Goal: Transaction & Acquisition: Purchase product/service

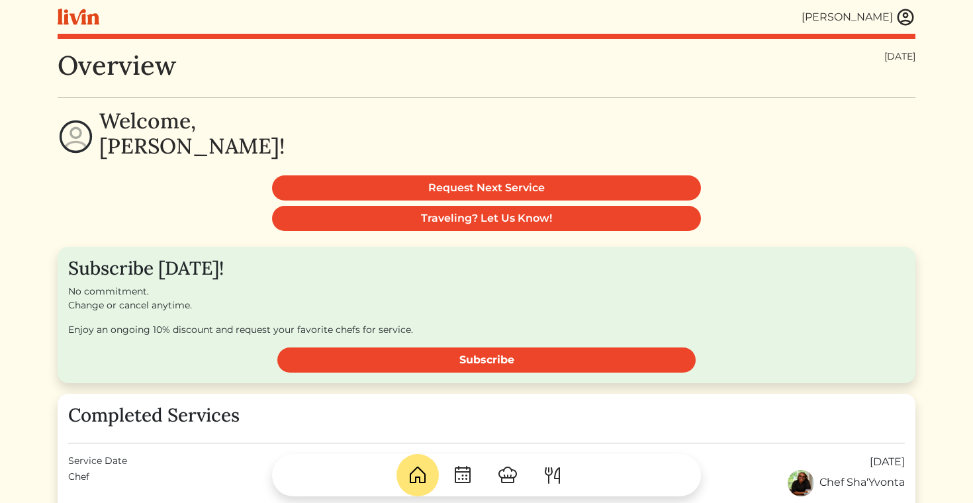
click at [908, 12] on img at bounding box center [905, 17] width 20 height 20
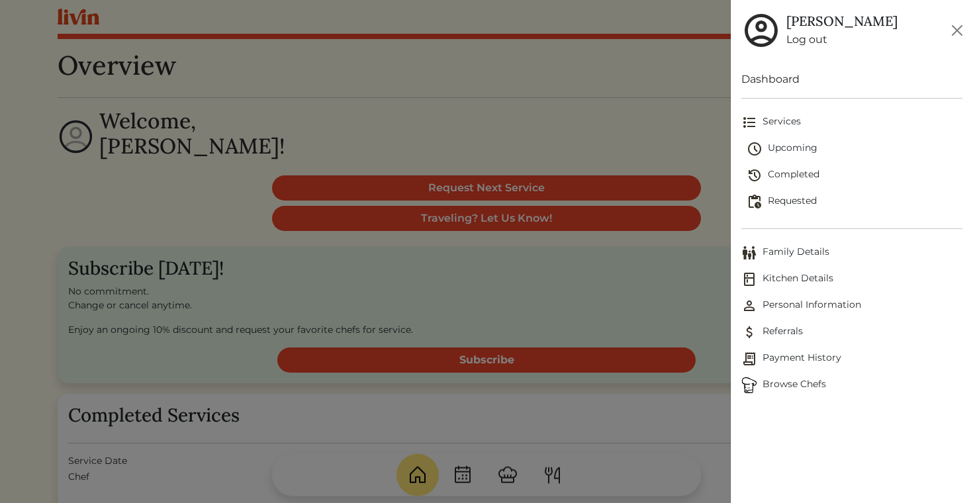
click at [805, 37] on link "Log out" at bounding box center [841, 40] width 111 height 16
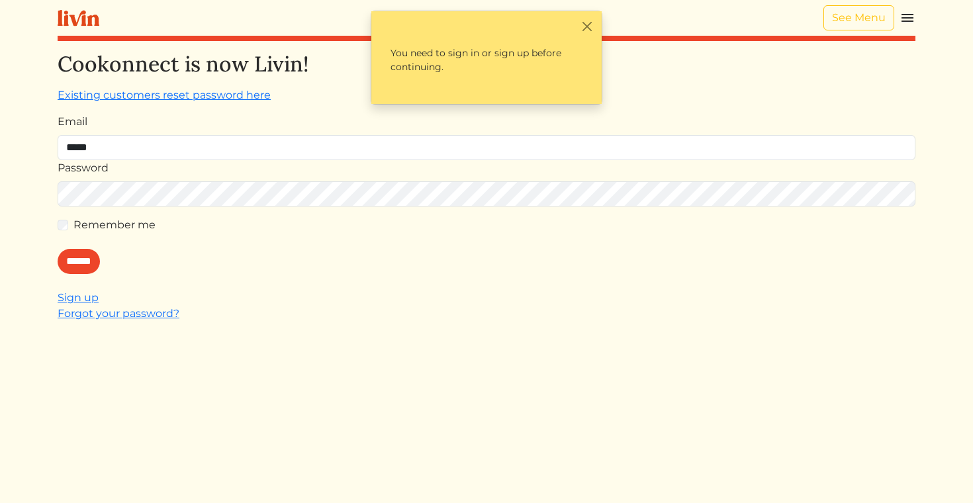
type input "**********"
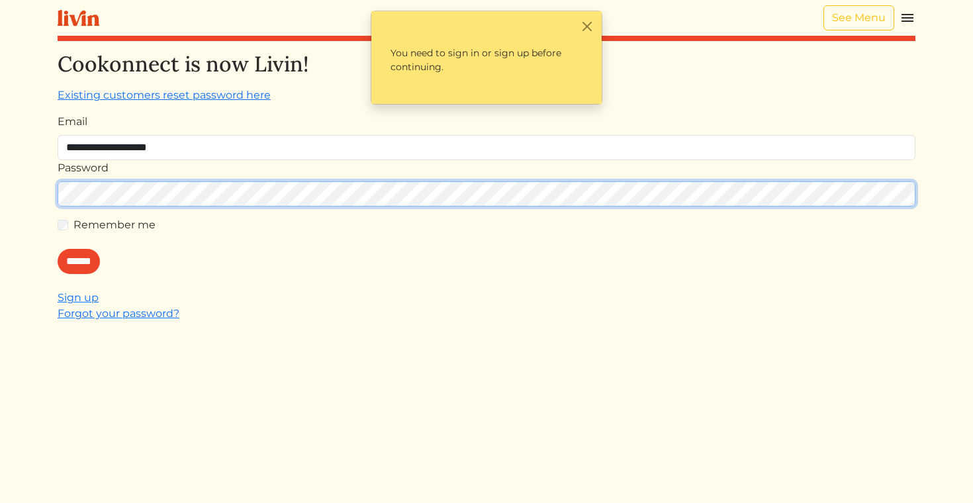
click at [58, 249] on input "******" at bounding box center [79, 261] width 42 height 25
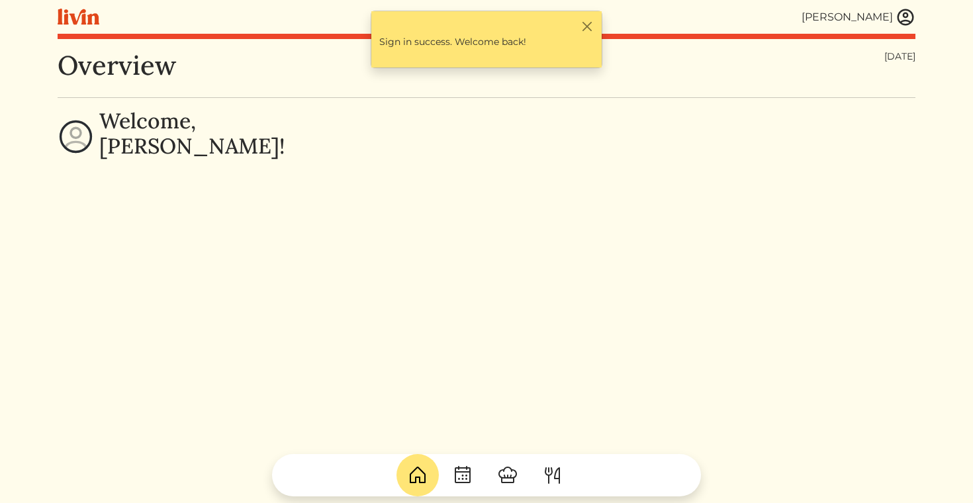
click at [905, 17] on img at bounding box center [905, 17] width 20 height 20
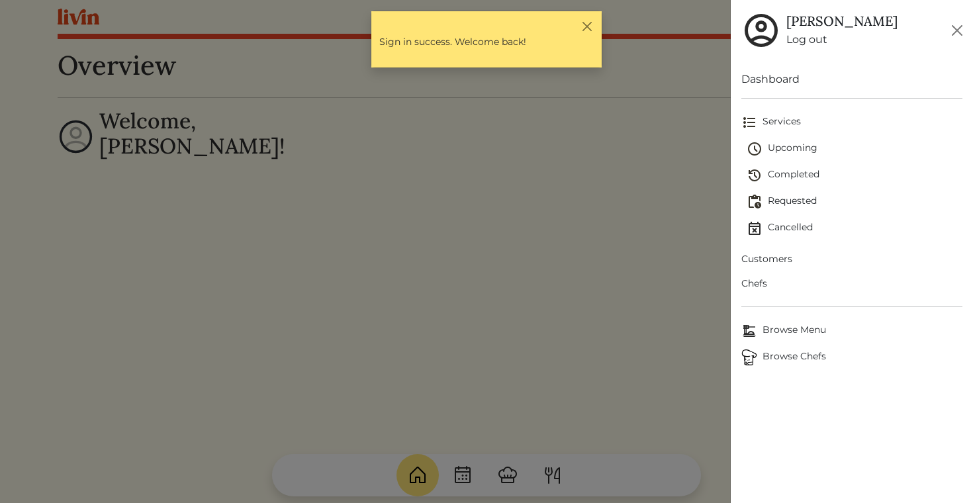
click at [785, 143] on span "Upcoming" at bounding box center [854, 149] width 216 height 16
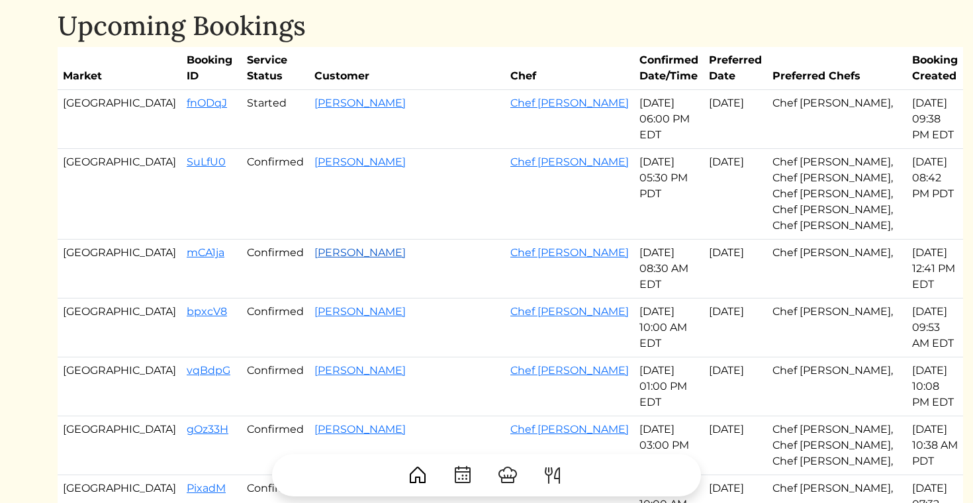
scroll to position [44, 0]
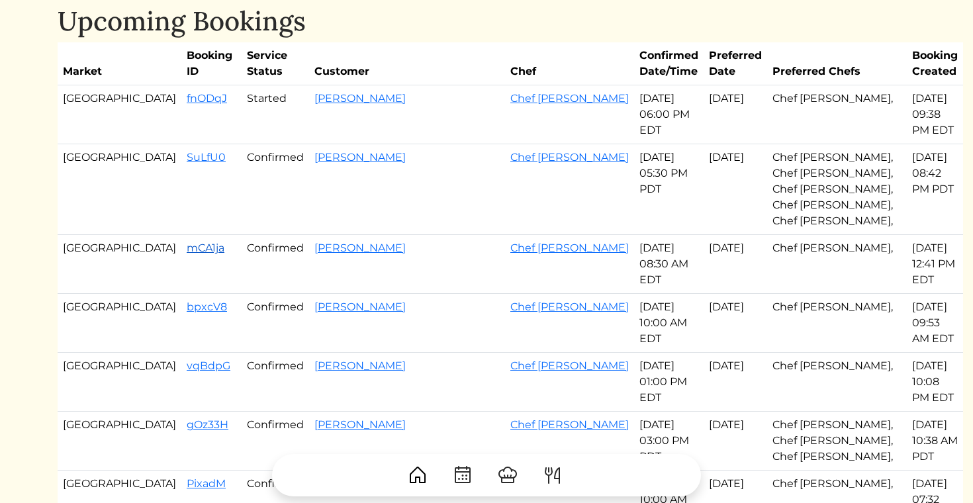
click at [187, 244] on link "mCA1ja" at bounding box center [206, 248] width 38 height 13
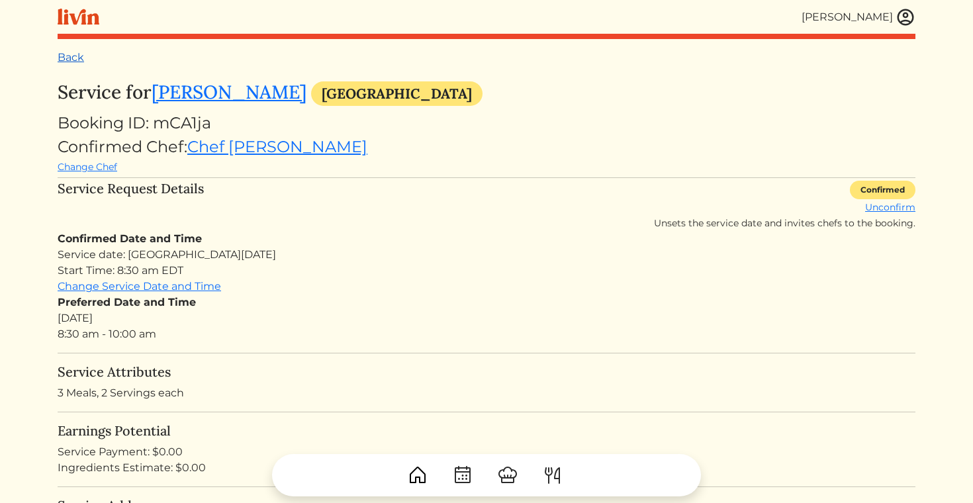
click at [78, 54] on link "Back" at bounding box center [71, 57] width 26 height 13
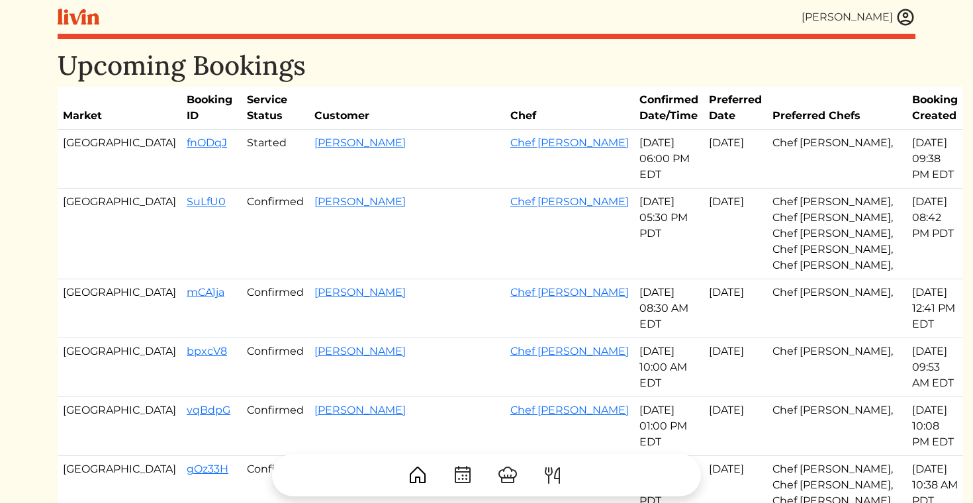
drag, startPoint x: 121, startPoint y: 333, endPoint x: 637, endPoint y: 337, distance: 516.1
click at [637, 338] on tr "Atlanta bpxcV8 Confirmed Katheryn Oswald Chef Alishah Sep 09, 2025 10:00 AM EDT…" at bounding box center [510, 367] width 905 height 59
copy tr "bpxcV8 Confirmed Katheryn Oswald Chef Alishah Sep 09, 2025"
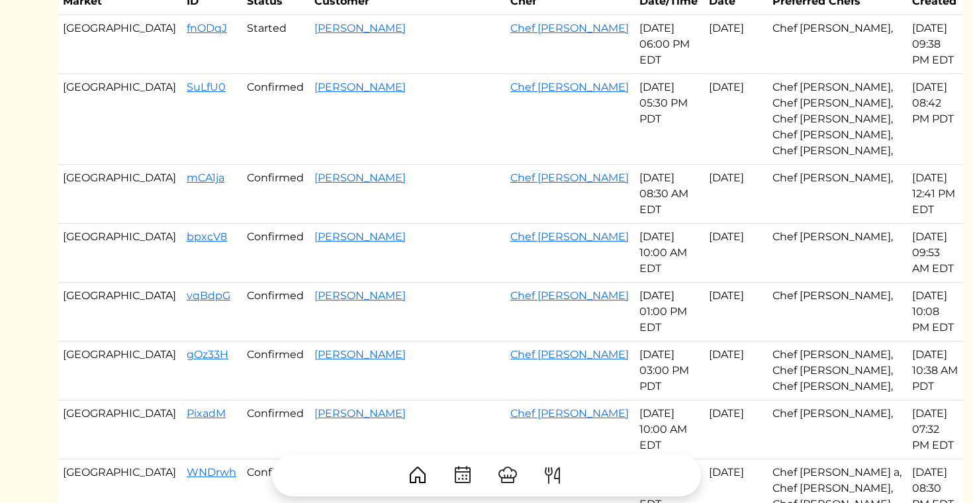
scroll to position [122, 0]
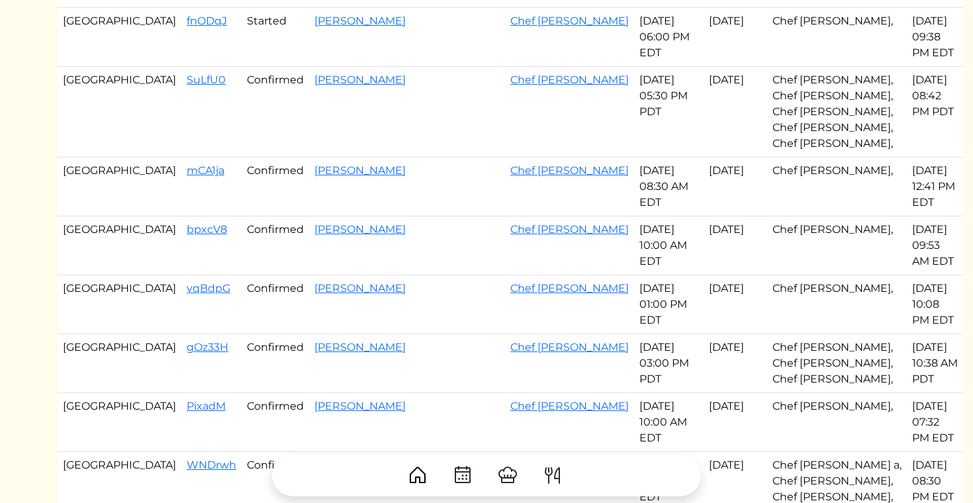
drag, startPoint x: 116, startPoint y: 272, endPoint x: 588, endPoint y: 328, distance: 474.5
click at [588, 328] on tbody "Atlanta fnODqJ Started Junior Gaspard Chef Cody Sep 08, 2025 06:00 PM EDT Sep 0…" at bounding box center [510, 473] width 905 height 931
copy tbody "vqBdpG Confirmed Amber Hall Chef Jevondah Sep 09, 2025 01:00 PM EDT Sep 08, 202…"
click at [345, 275] on td "Amber Hall" at bounding box center [407, 304] width 196 height 59
click at [187, 282] on link "vqBdpG" at bounding box center [209, 288] width 44 height 13
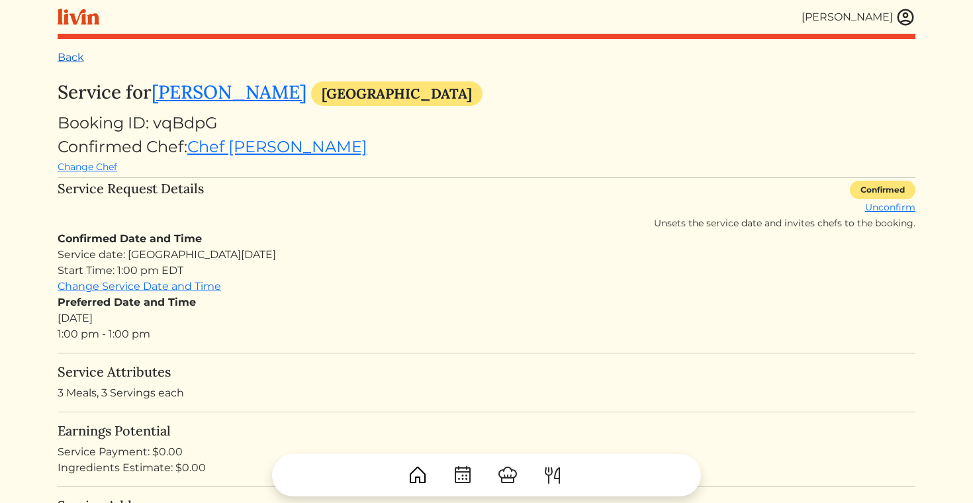
click at [81, 57] on link "Back" at bounding box center [71, 57] width 26 height 13
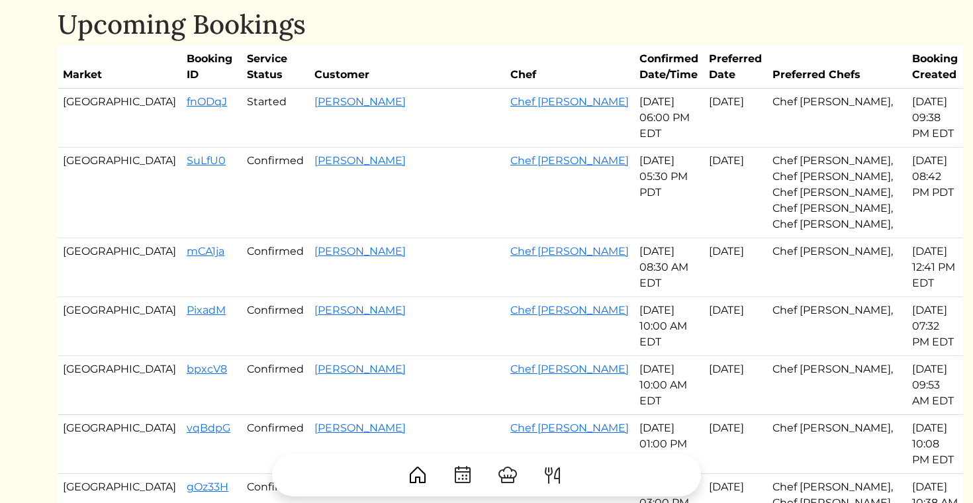
scroll to position [52, 0]
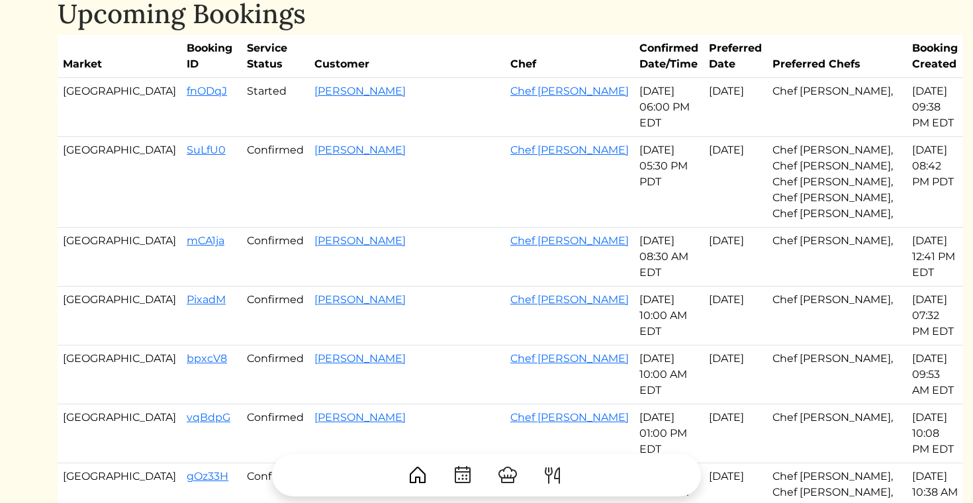
drag, startPoint x: 115, startPoint y: 285, endPoint x: 648, endPoint y: 290, distance: 532.7
click at [648, 290] on tr "Atlanta PixadM Confirmed Cameron Chef Akaysha Sep 09, 2025 10:00 AM EDT Sep 10,…" at bounding box center [510, 316] width 905 height 59
copy tr "PixadM Confirmed Cameron Chef Akaysha Sep 09, 2025"
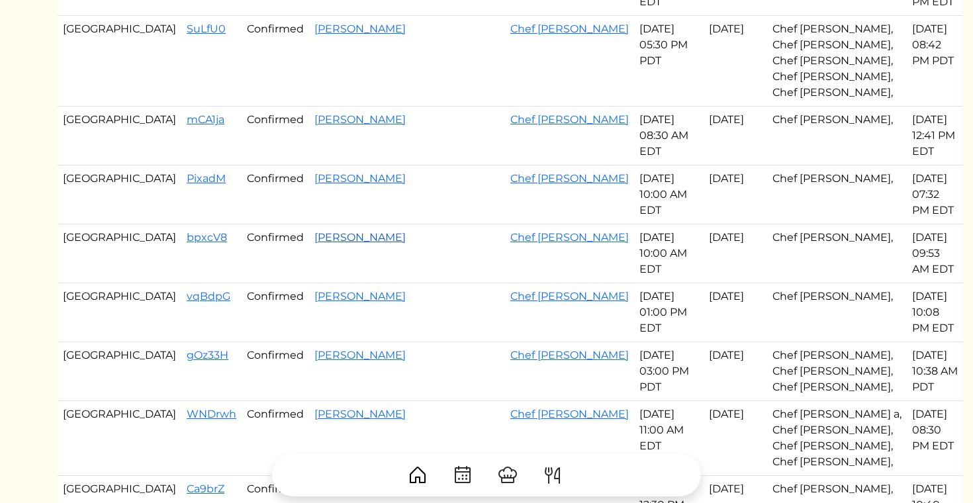
scroll to position [176, 0]
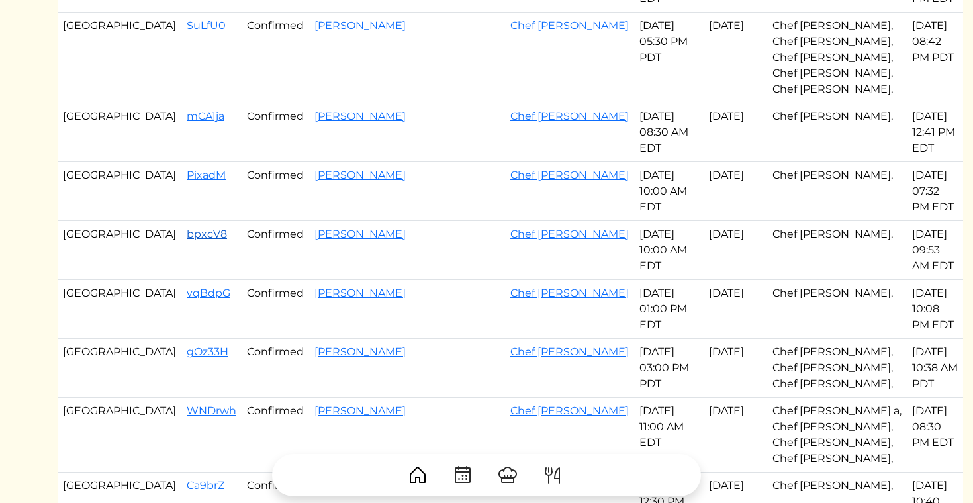
click at [187, 228] on link "bpxcV8" at bounding box center [207, 234] width 40 height 13
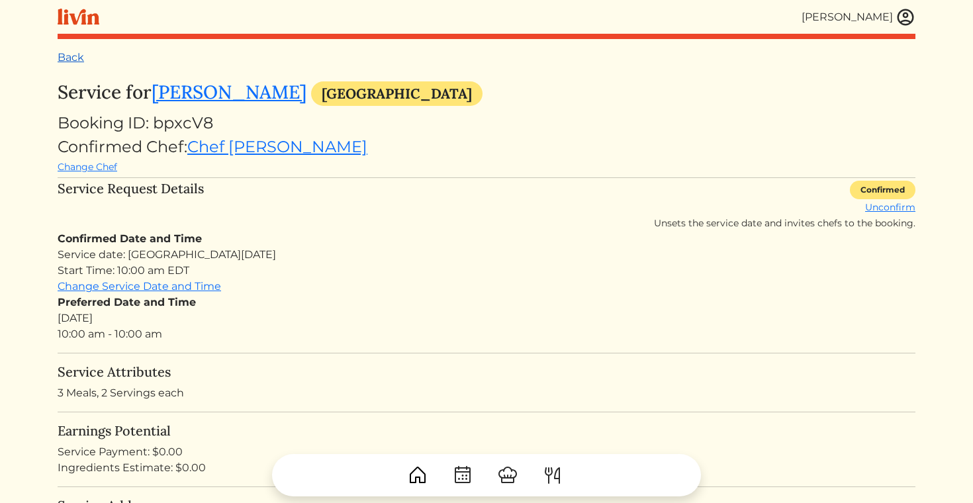
click at [71, 56] on link "Back" at bounding box center [71, 57] width 26 height 13
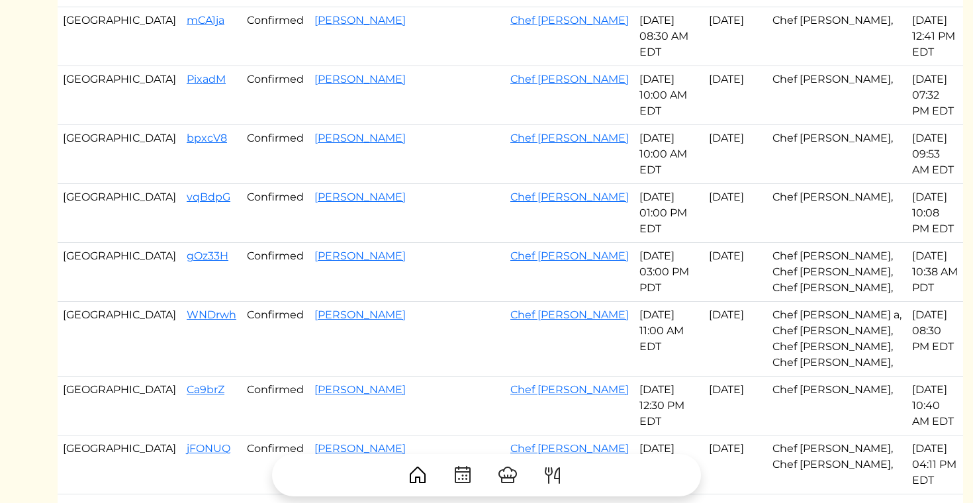
scroll to position [282, 0]
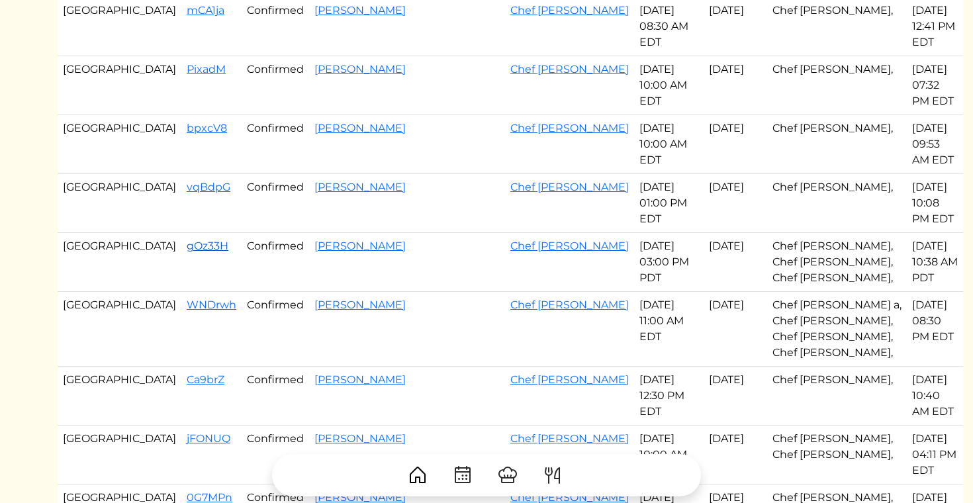
click at [187, 240] on link "gOz33H" at bounding box center [208, 246] width 42 height 13
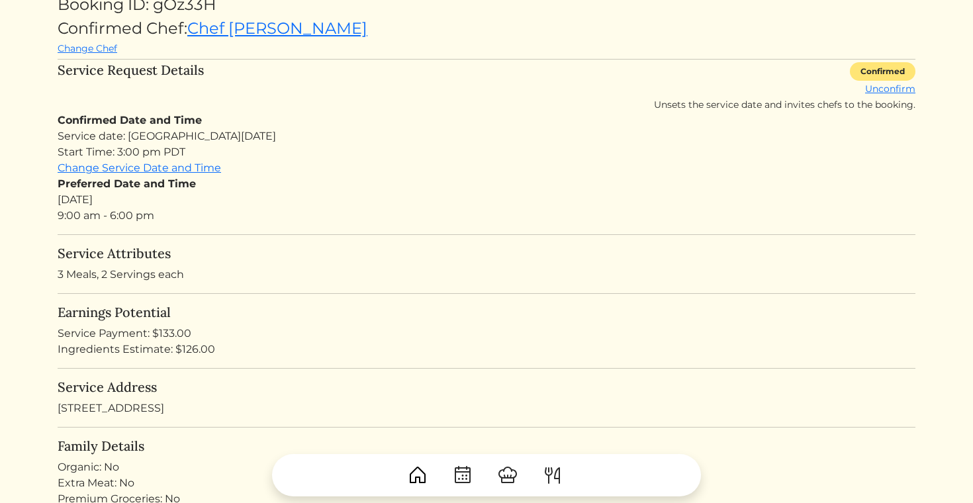
scroll to position [120, 0]
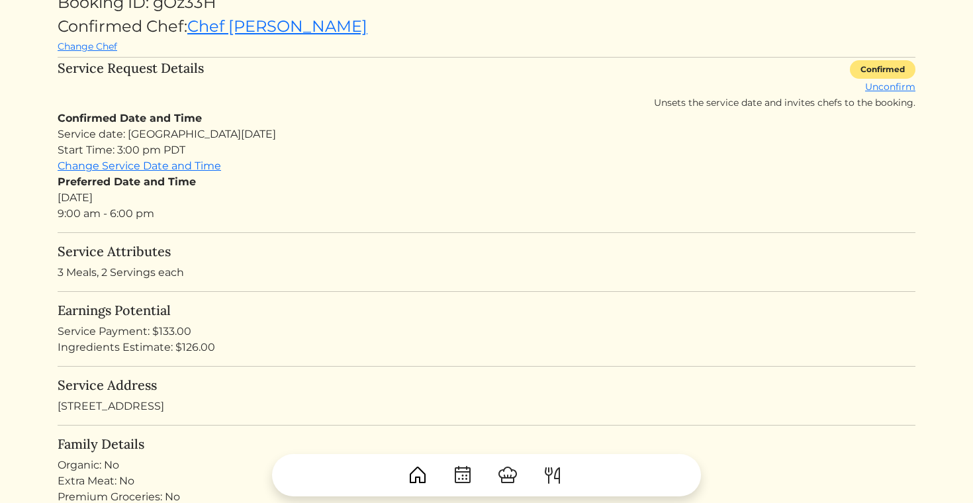
click at [195, 347] on div "Ingredients Estimate: $126.00" at bounding box center [487, 347] width 858 height 16
copy div "126.00"
click at [177, 333] on div "Service Payment: $133.00" at bounding box center [487, 332] width 858 height 16
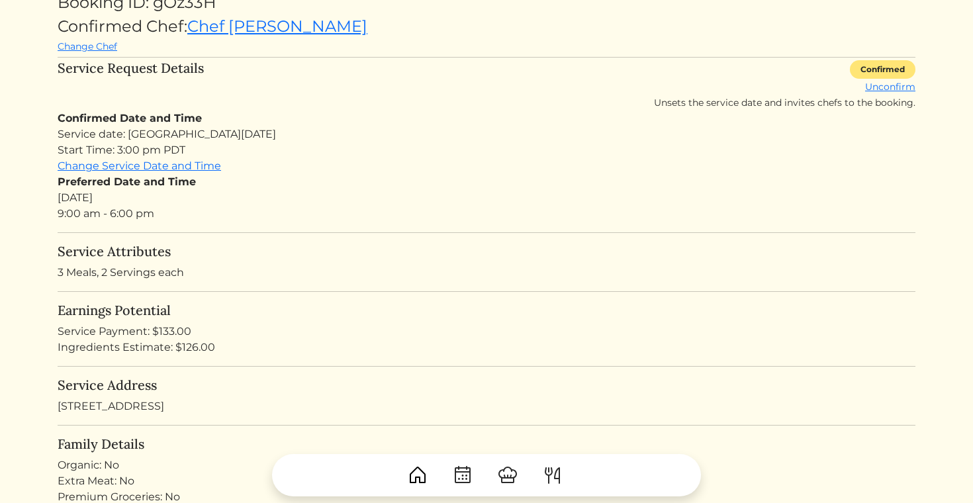
copy div "133.00"
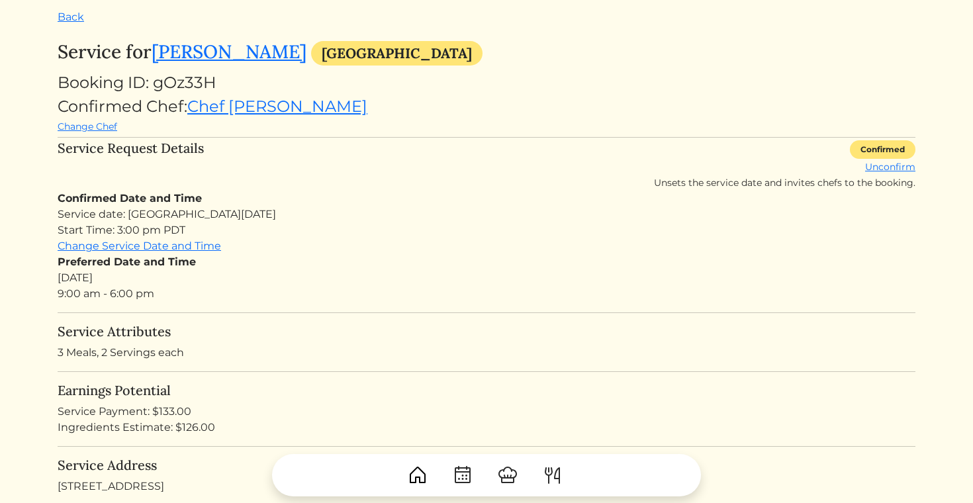
scroll to position [0, 0]
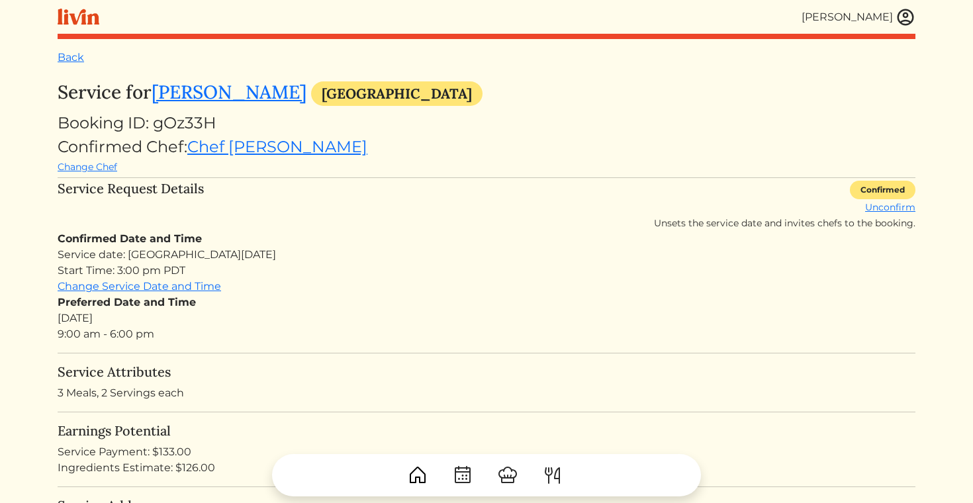
click at [66, 60] on link "Back" at bounding box center [71, 57] width 26 height 13
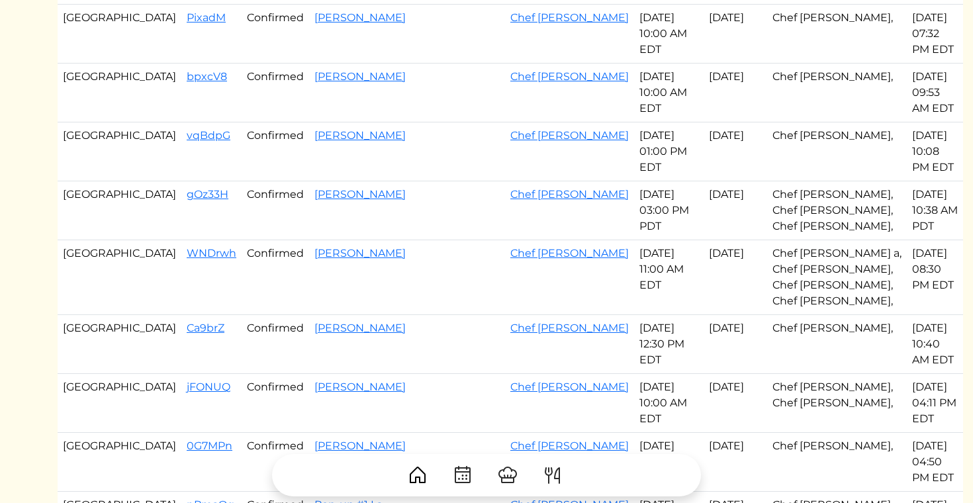
scroll to position [334, 0]
click at [532, 246] on link "Chef Akaysha" at bounding box center [569, 252] width 118 height 13
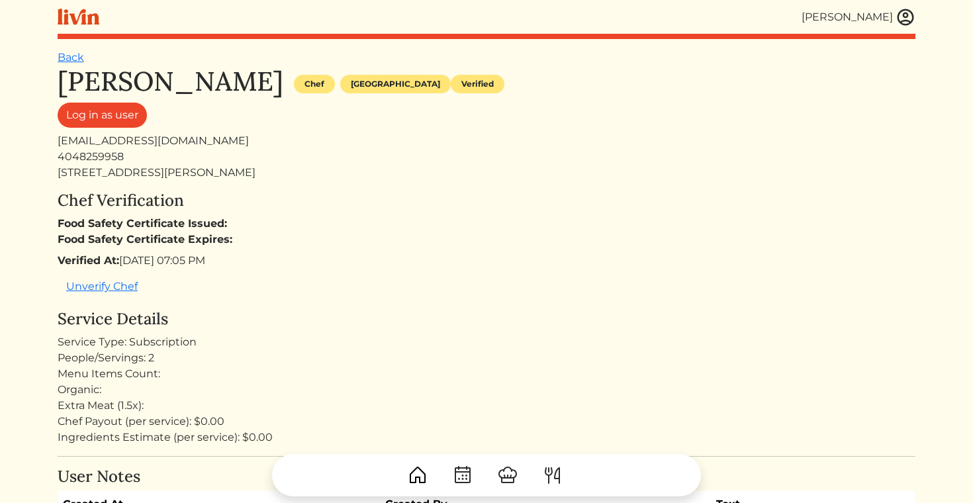
click at [912, 12] on img at bounding box center [905, 17] width 20 height 20
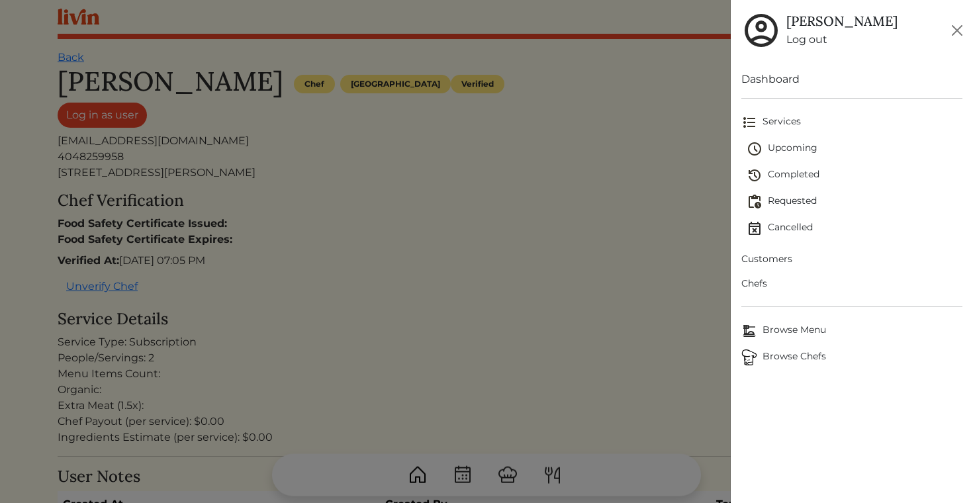
click at [806, 44] on link "Log out" at bounding box center [841, 40] width 111 height 16
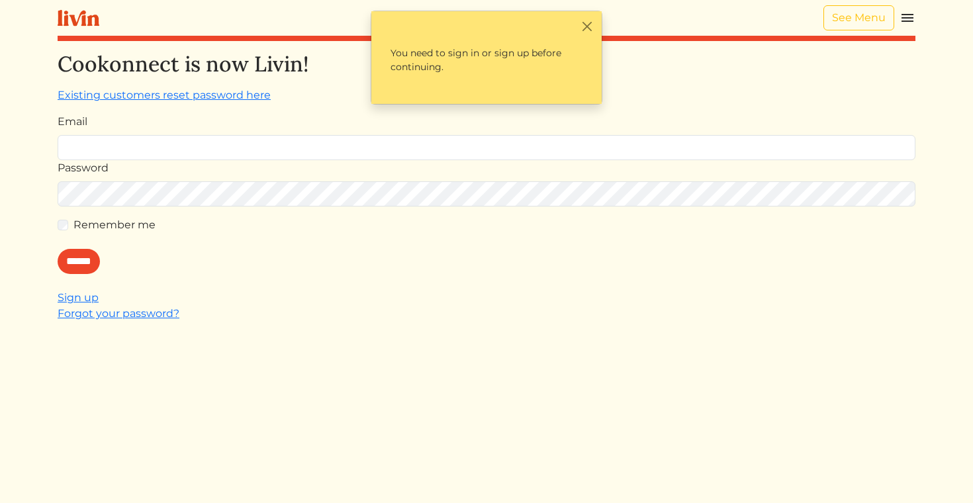
click at [910, 15] on img at bounding box center [907, 18] width 16 height 16
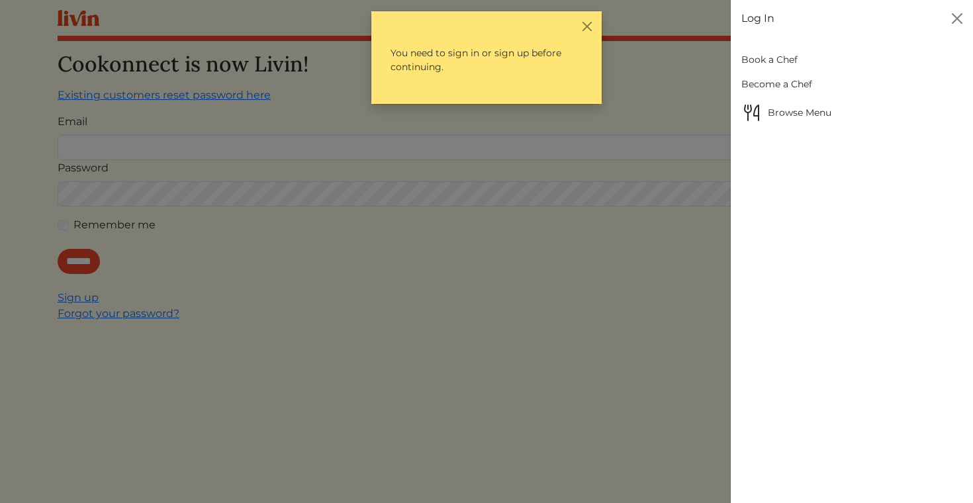
click at [770, 59] on link "Book a Chef" at bounding box center [852, 60] width 222 height 24
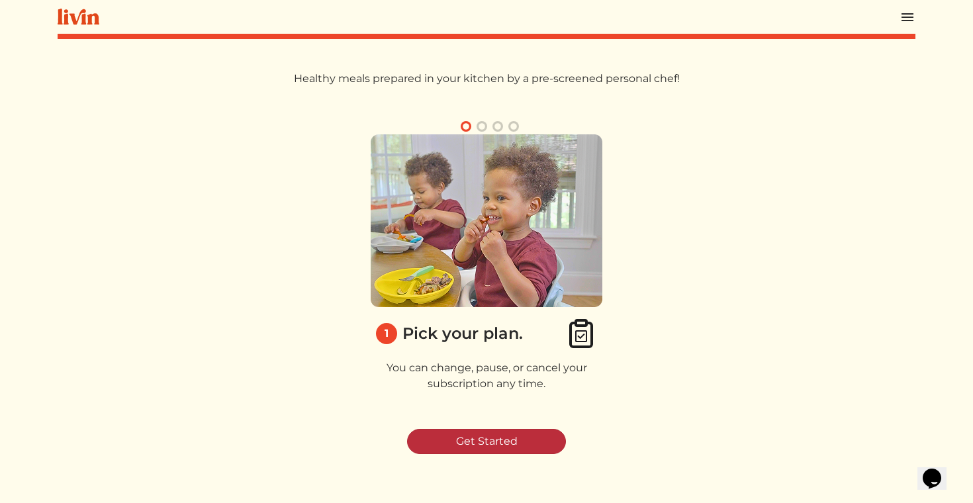
click at [477, 429] on link "Get Started" at bounding box center [486, 441] width 159 height 25
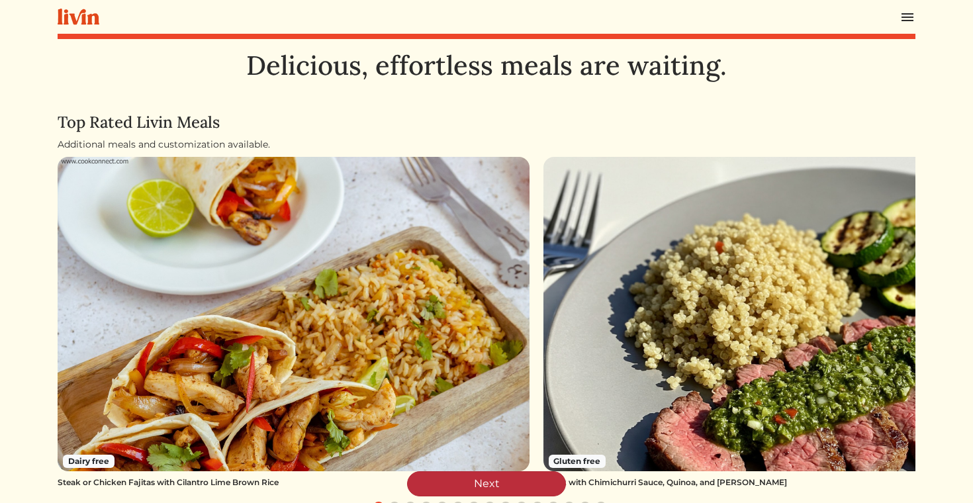
click at [487, 483] on link "Next" at bounding box center [486, 483] width 159 height 25
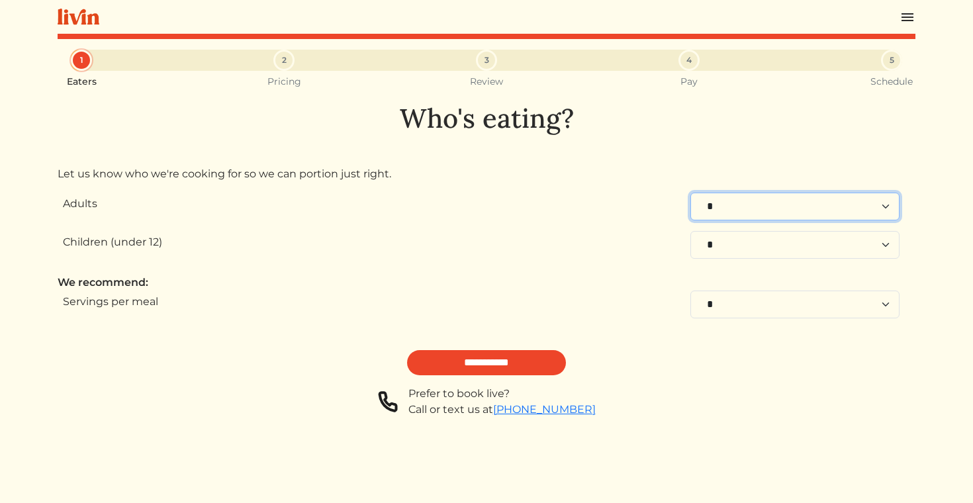
click at [716, 215] on select "* * * * * * * * * **" at bounding box center [794, 207] width 209 height 28
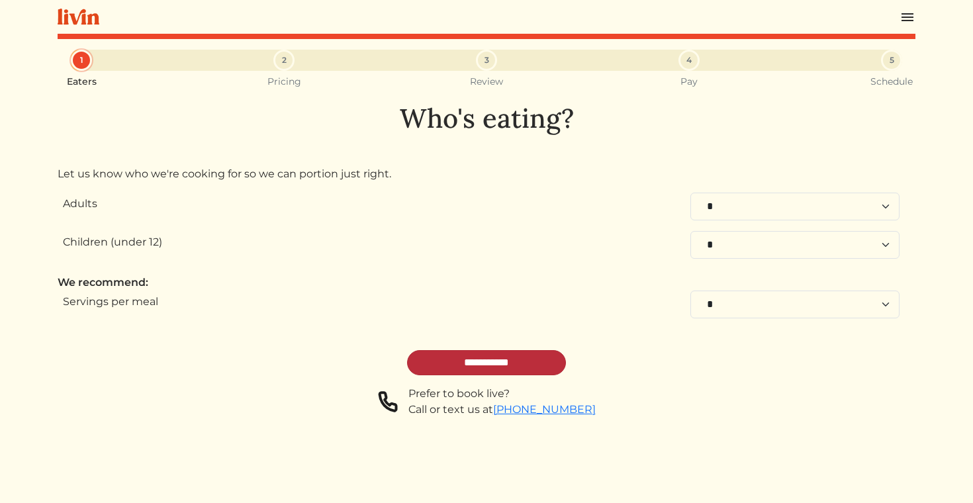
click at [489, 363] on input "**********" at bounding box center [486, 362] width 159 height 25
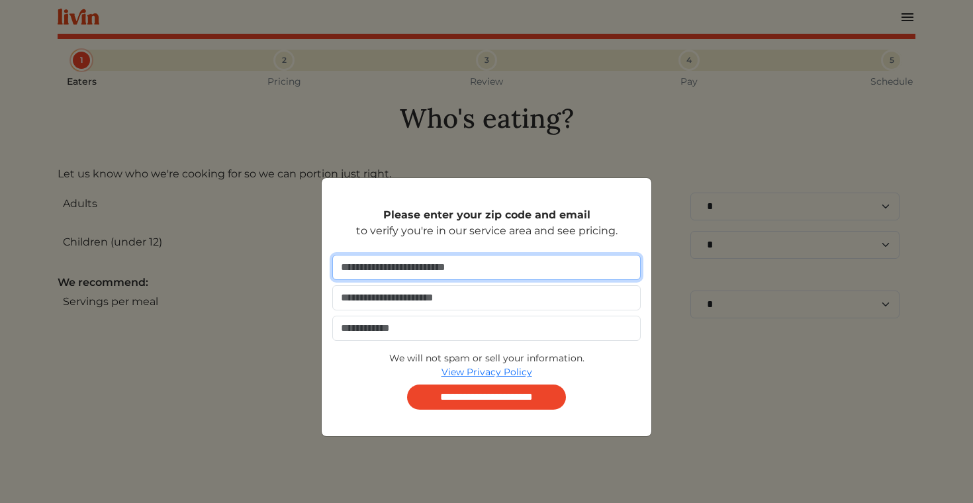
click at [472, 276] on input "number" at bounding box center [486, 267] width 308 height 25
type input "*****"
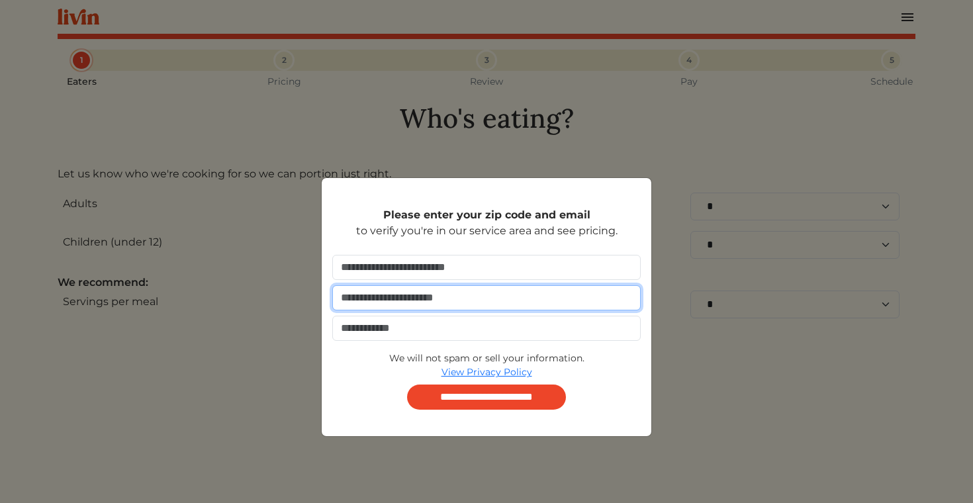
click at [465, 300] on input "email" at bounding box center [486, 297] width 308 height 25
type input "**********"
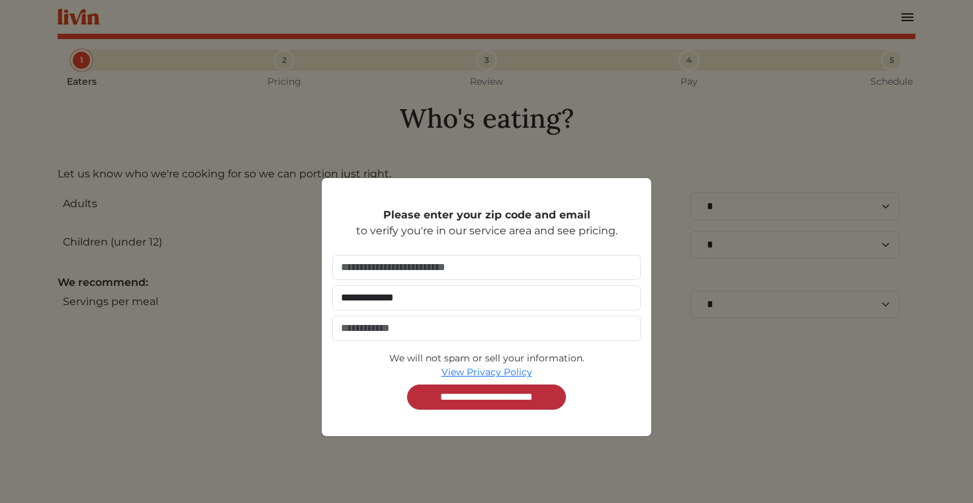
click at [475, 390] on input "**********" at bounding box center [486, 396] width 159 height 25
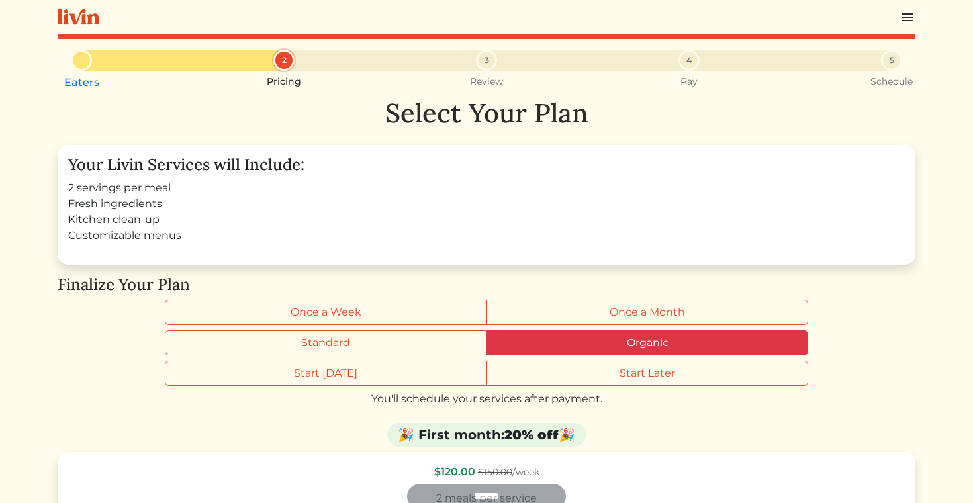
click at [705, 348] on label "Organic" at bounding box center [647, 342] width 322 height 25
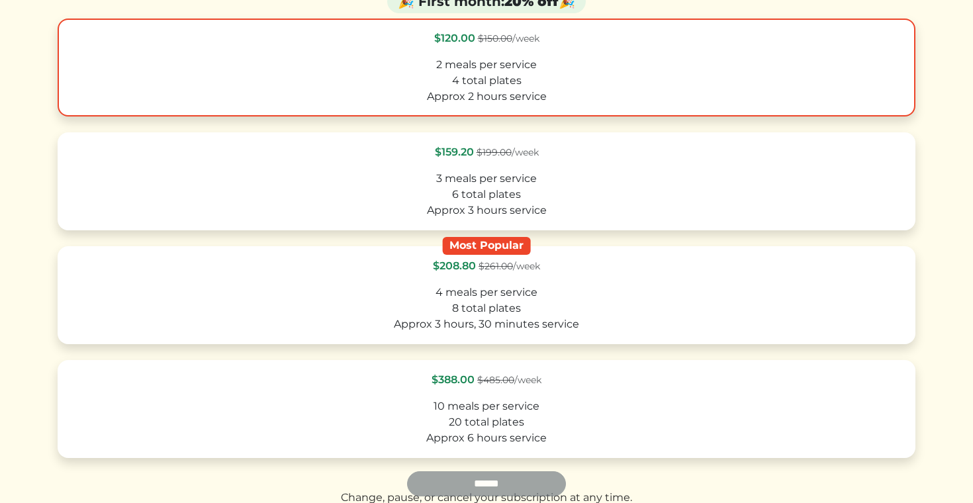
scroll to position [568, 0]
